Goal: Task Accomplishment & Management: Use online tool/utility

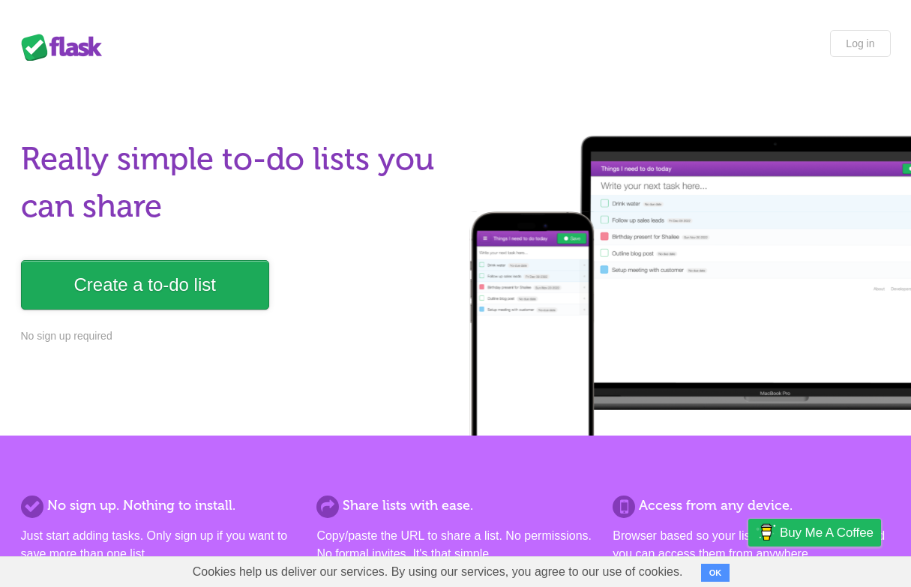
click at [174, 283] on link "Create a to-do list" at bounding box center [145, 284] width 248 height 49
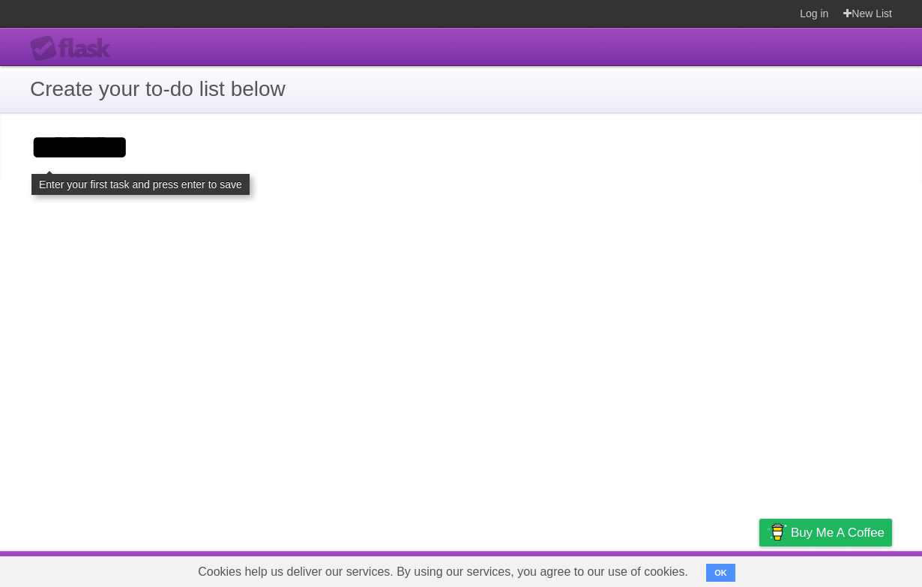
click input "**********" at bounding box center [0, 0] width 0 height 0
type input "**********"
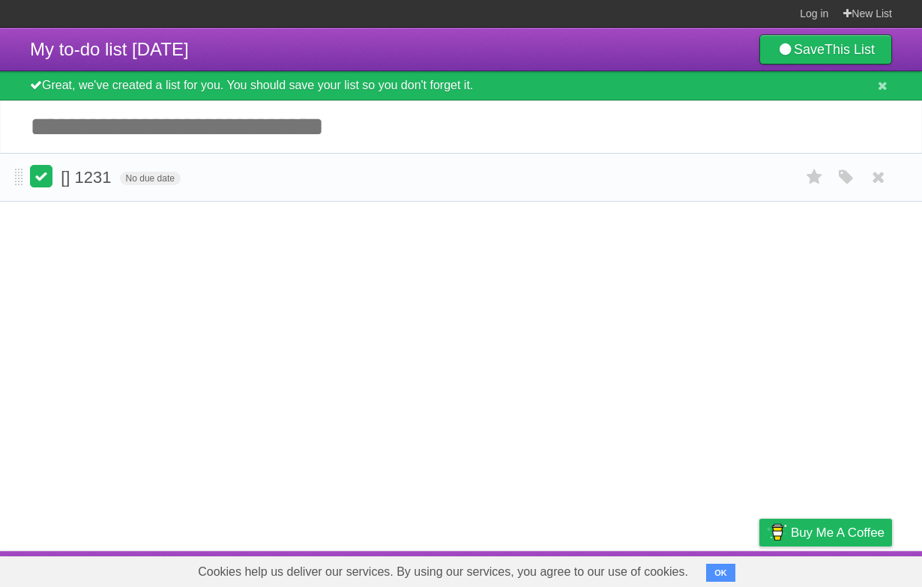
click at [44, 177] on label at bounding box center [41, 176] width 22 height 22
